Goal: Transaction & Acquisition: Purchase product/service

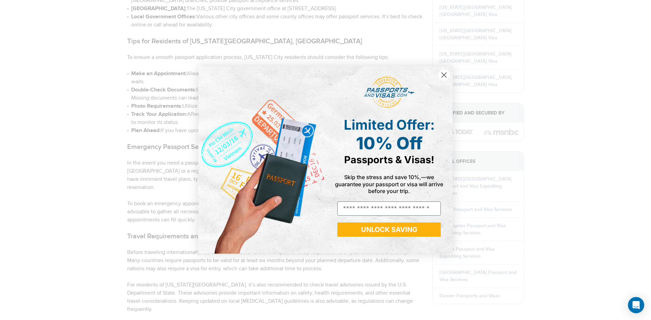
click at [443, 74] on icon "Close dialog" at bounding box center [444, 75] width 5 height 5
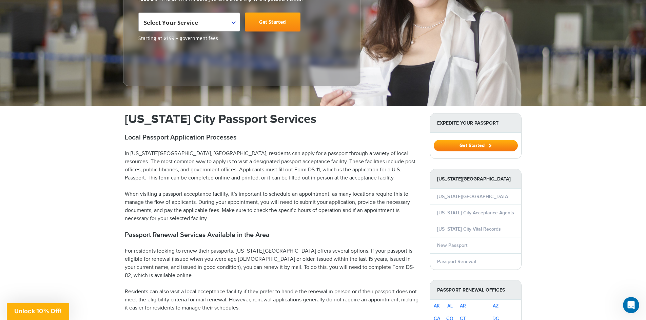
scroll to position [52, 0]
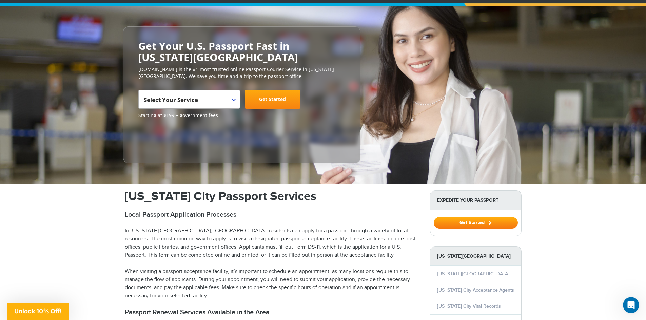
click at [233, 99] on b at bounding box center [233, 100] width 4 height 3
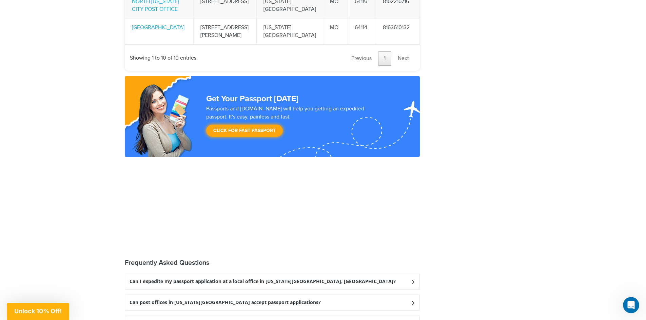
scroll to position [1712, 0]
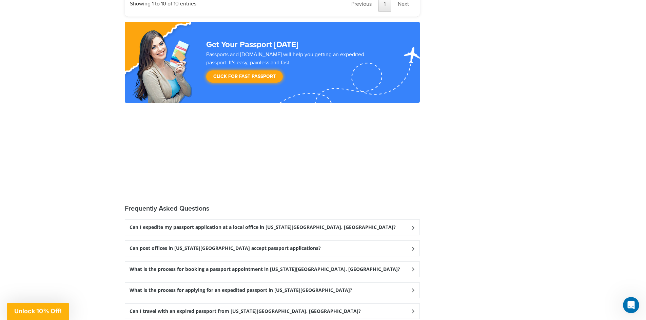
click at [410, 225] on icon at bounding box center [412, 227] width 7 height 4
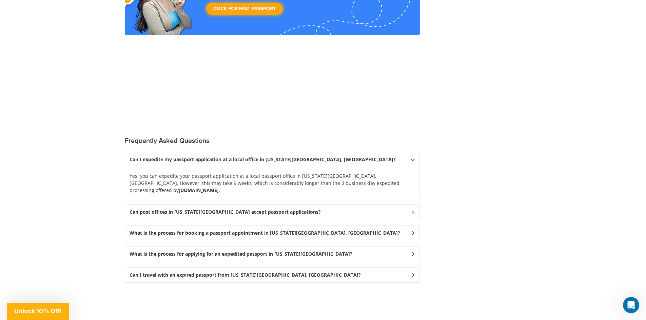
scroll to position [1814, 0]
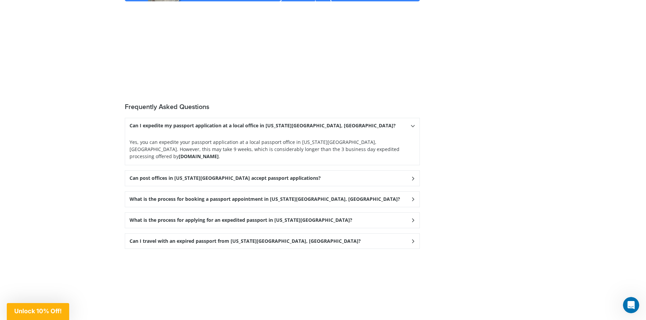
click at [411, 176] on icon at bounding box center [412, 178] width 7 height 4
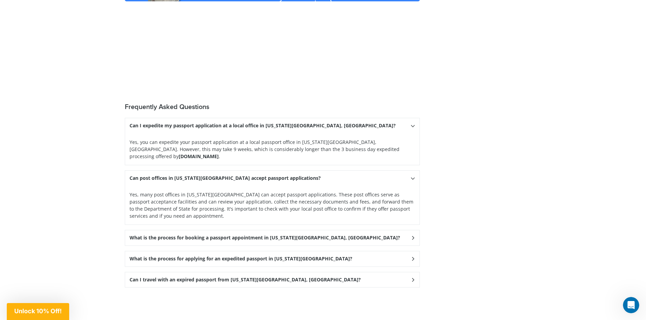
click at [411, 236] on icon at bounding box center [412, 238] width 7 height 4
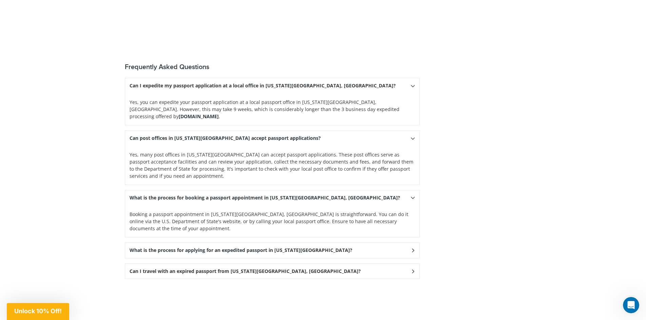
scroll to position [1882, 0]
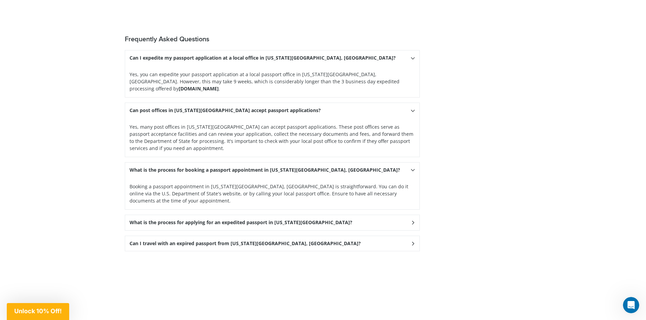
click at [412, 221] on icon at bounding box center [412, 223] width 7 height 4
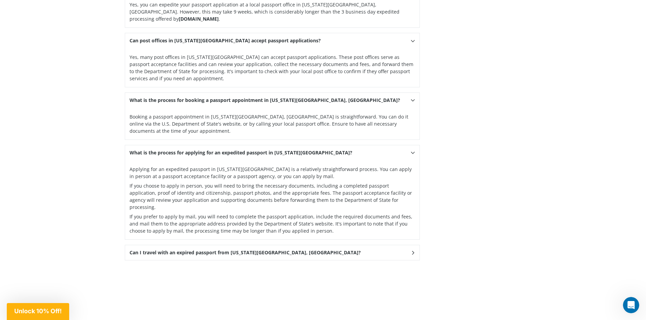
scroll to position [1983, 0]
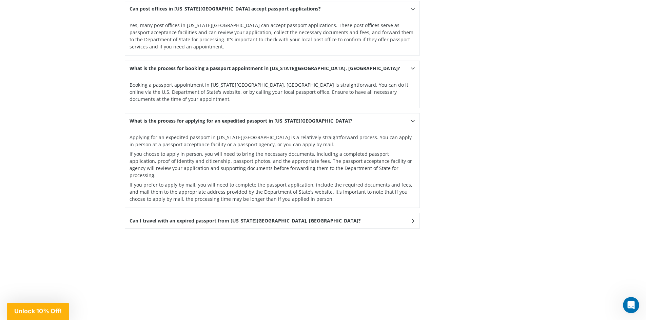
click at [411, 219] on icon at bounding box center [412, 221] width 7 height 4
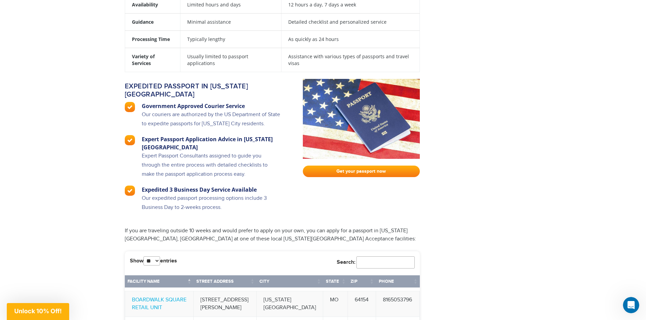
scroll to position [1102, 0]
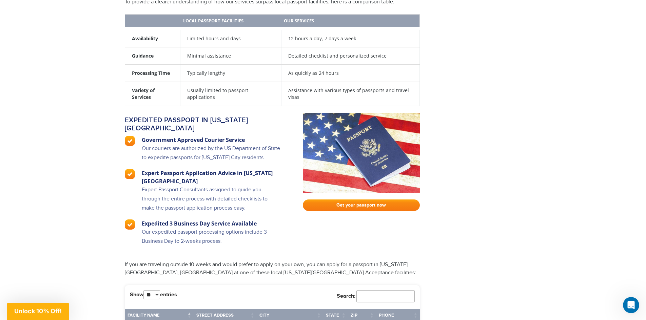
click at [362, 200] on link "Get your passport now" at bounding box center [361, 206] width 117 height 12
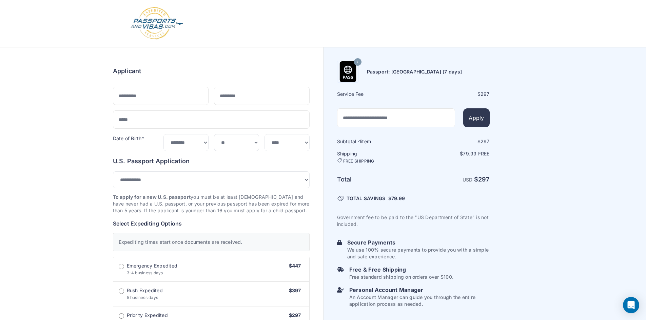
select select "***"
